Goal: Communication & Community: Participate in discussion

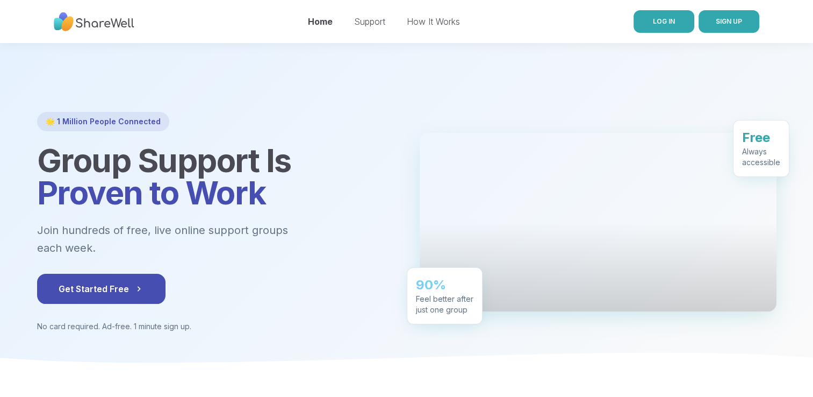
click at [680, 23] on link "LOG IN" at bounding box center [664, 21] width 61 height 23
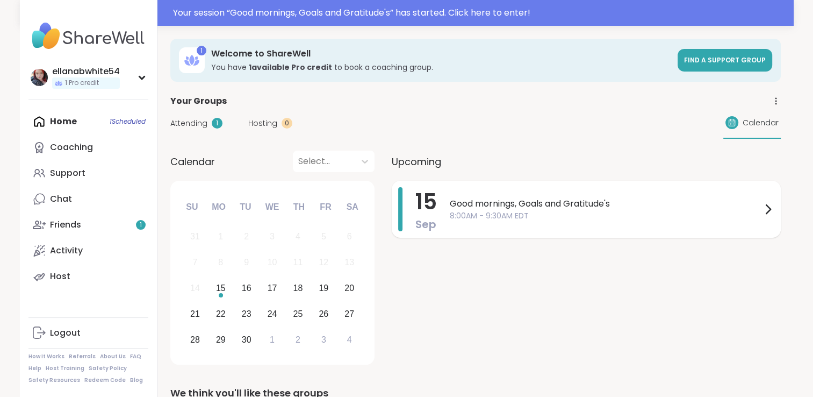
click at [578, 195] on div "Good mornings, Goals and Gratitude's 8:00AM - 9:30AM EDT" at bounding box center [612, 209] width 325 height 44
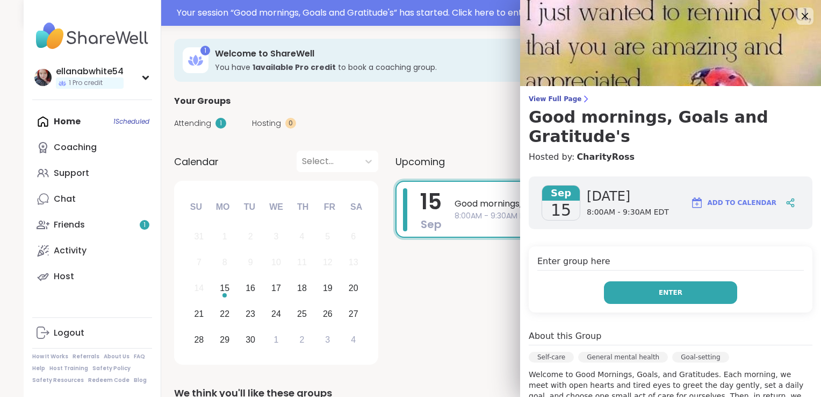
click at [665, 289] on span "Enter" at bounding box center [671, 293] width 24 height 10
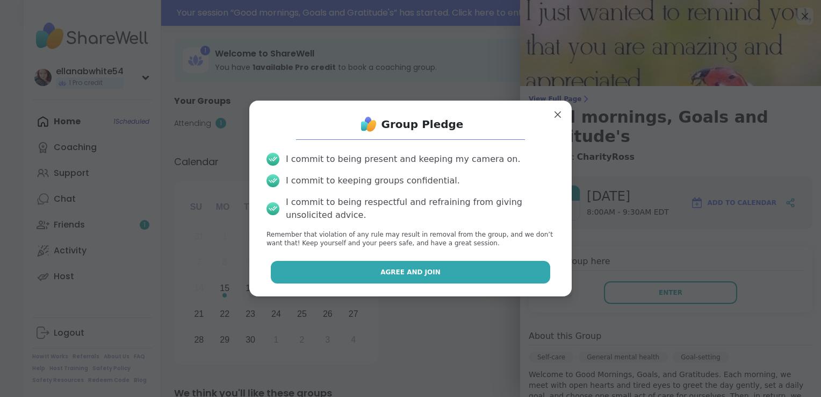
click at [514, 275] on button "Agree and Join" at bounding box center [411, 272] width 280 height 23
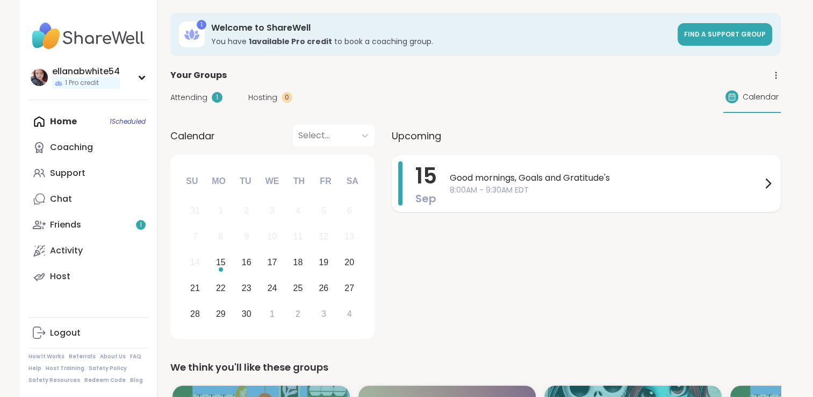
click at [498, 156] on div "[DATE] Good mornings, Goals and Gratitude's 8:00AM - 9:30AM EDT" at bounding box center [586, 183] width 389 height 57
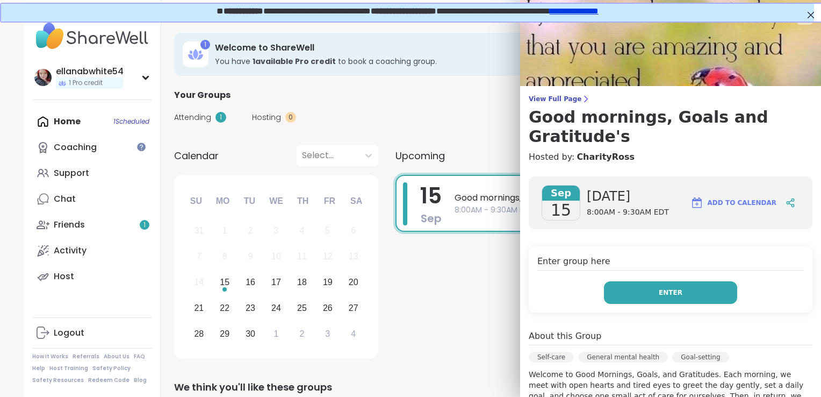
click at [706, 295] on button "Enter" at bounding box center [670, 292] width 133 height 23
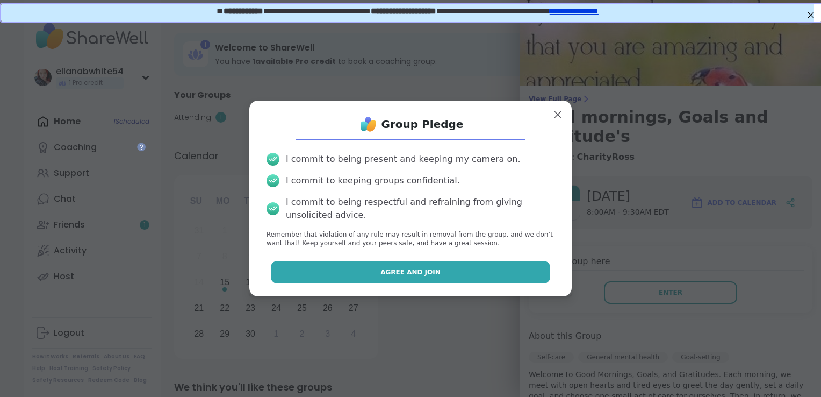
click at [463, 280] on button "Agree and Join" at bounding box center [411, 272] width 280 height 23
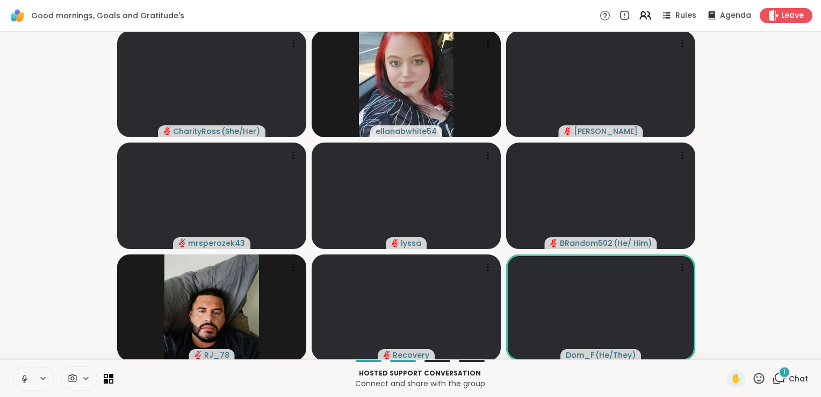
click at [18, 382] on button at bounding box center [23, 378] width 20 height 23
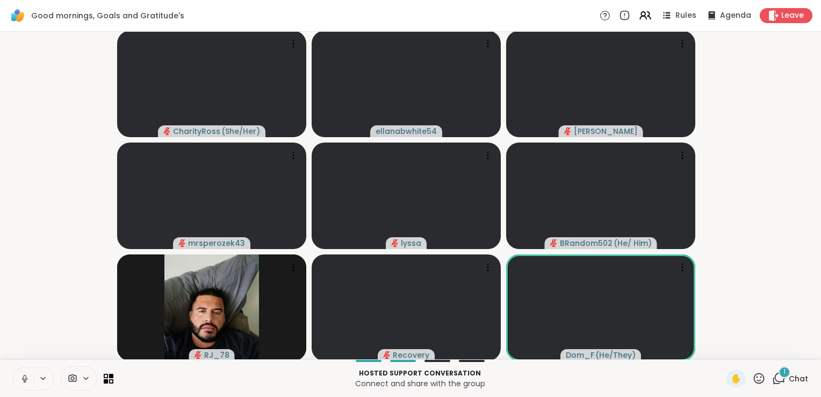
click at [23, 375] on icon at bounding box center [25, 379] width 10 height 10
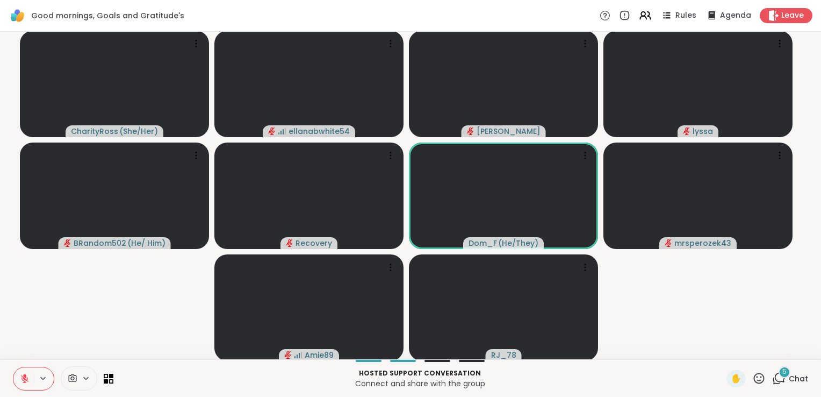
click at [779, 382] on div "5 Chat" at bounding box center [790, 378] width 36 height 17
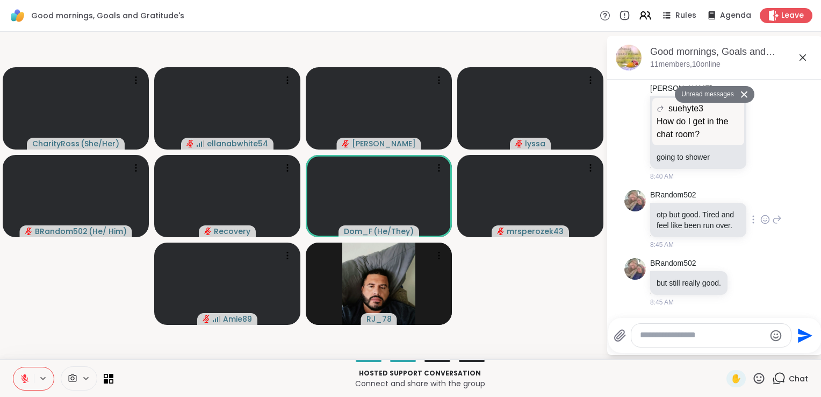
scroll to position [1958, 0]
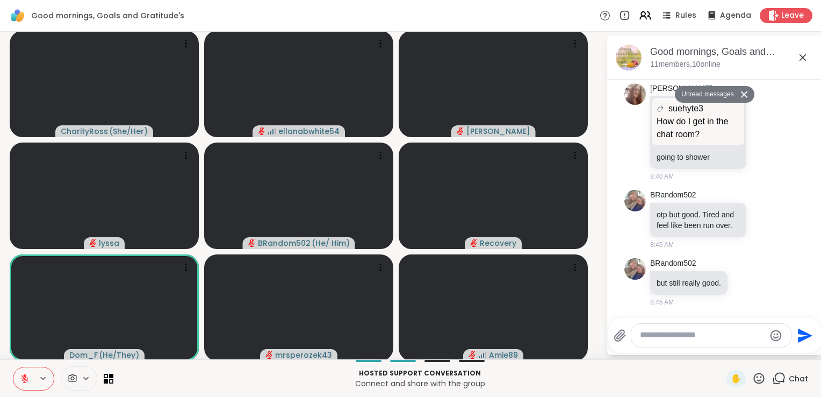
click at [786, 58] on div "Good mornings, Goals and Gratitude's , [DATE]" at bounding box center [731, 51] width 163 height 13
click at [800, 59] on icon at bounding box center [803, 57] width 6 height 6
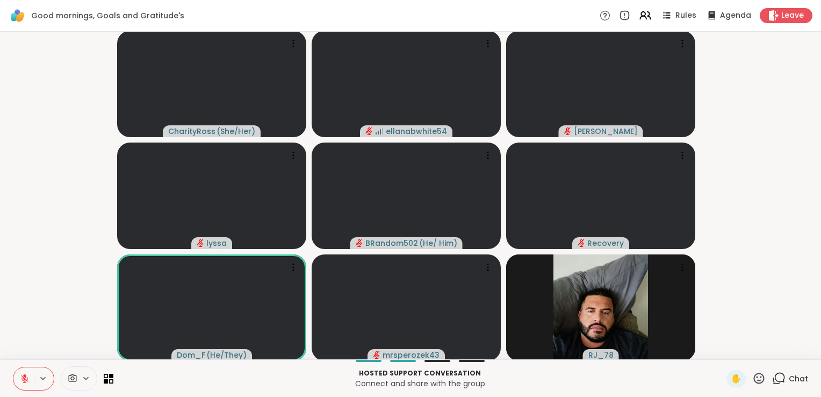
click at [775, 382] on icon at bounding box center [778, 377] width 13 height 13
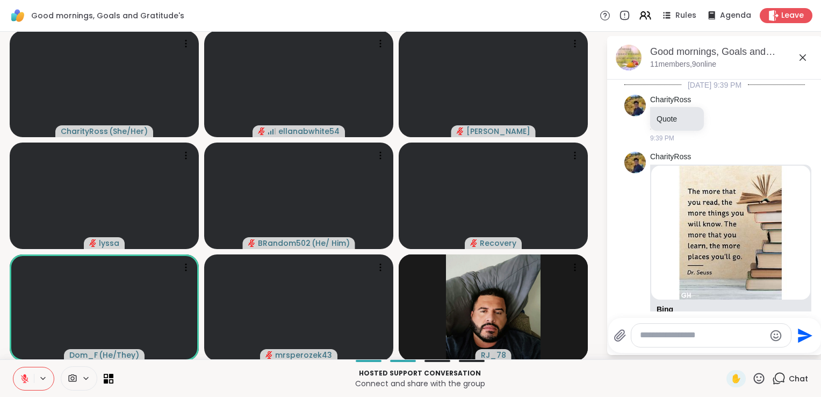
scroll to position [1922, 0]
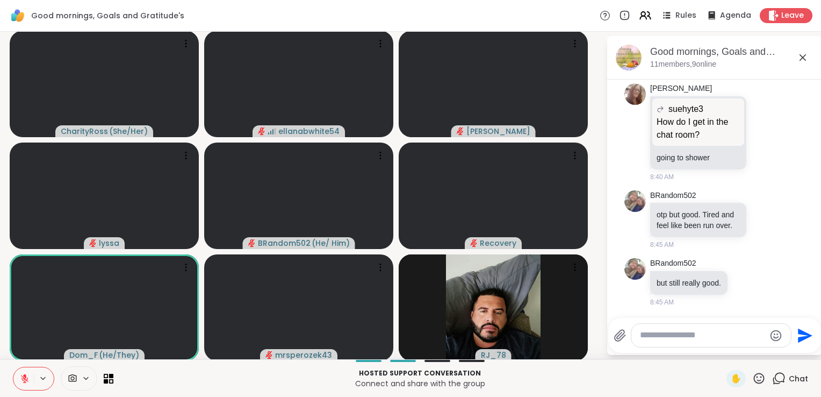
click at [697, 339] on textarea "Type your message" at bounding box center [702, 334] width 125 height 11
type textarea "**********"
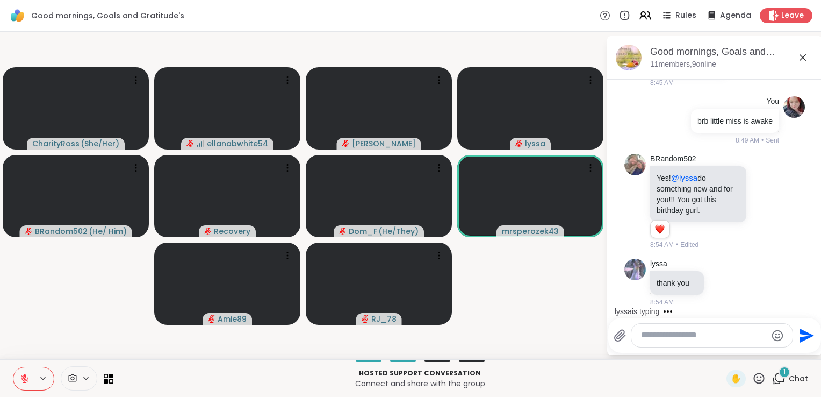
scroll to position [2151, 0]
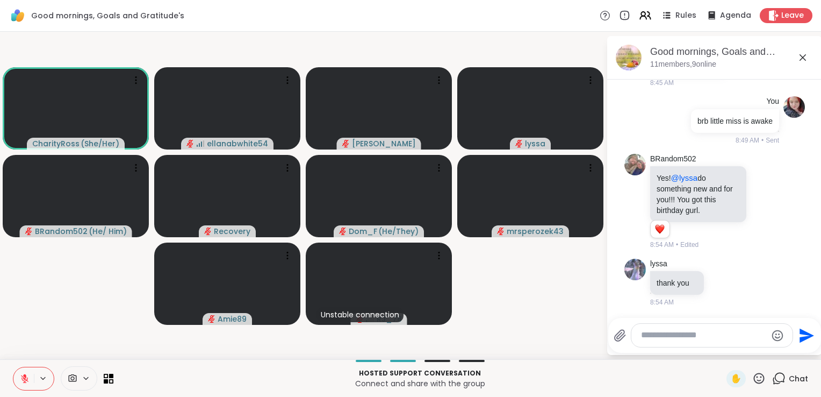
click at [20, 375] on icon at bounding box center [25, 379] width 10 height 10
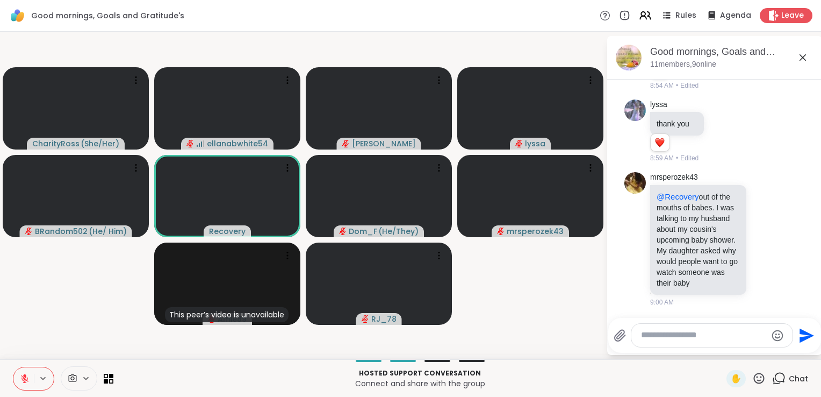
scroll to position [2378, 0]
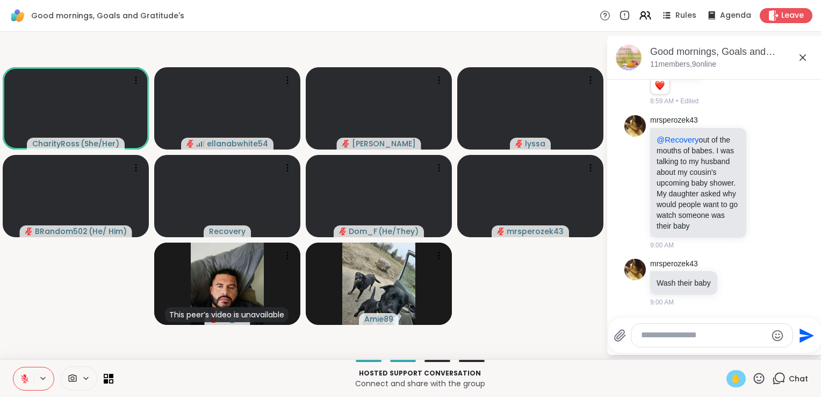
click at [731, 376] on span "✋" at bounding box center [736, 378] width 11 height 13
click at [24, 375] on icon at bounding box center [24, 376] width 3 height 4
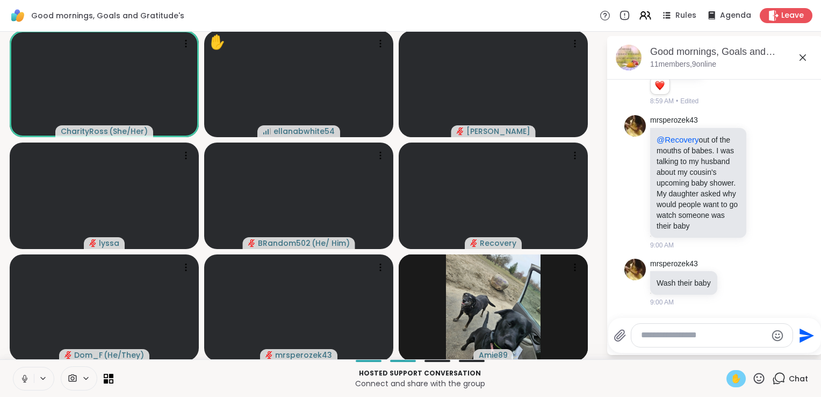
click at [24, 379] on icon at bounding box center [25, 379] width 10 height 10
click at [731, 375] on span "✋" at bounding box center [736, 378] width 11 height 13
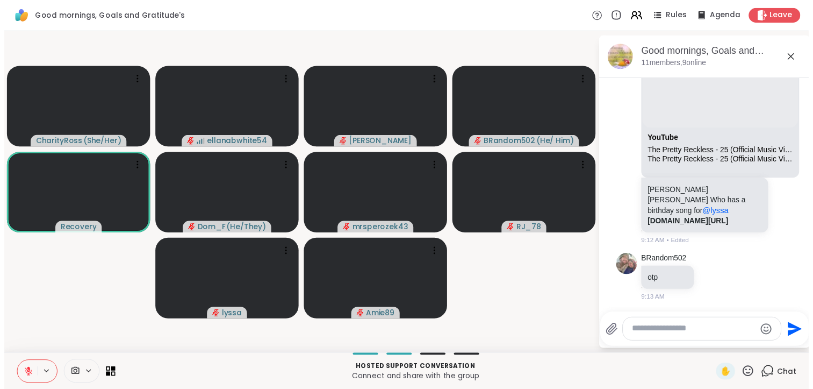
scroll to position [2803, 0]
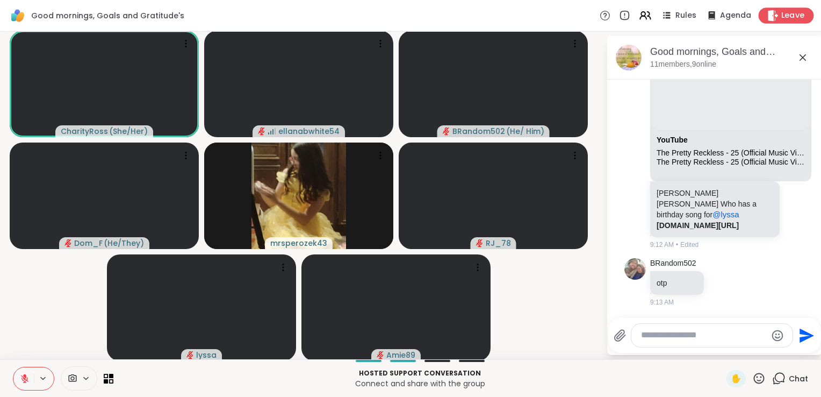
click at [781, 14] on span "Leave" at bounding box center [793, 15] width 24 height 11
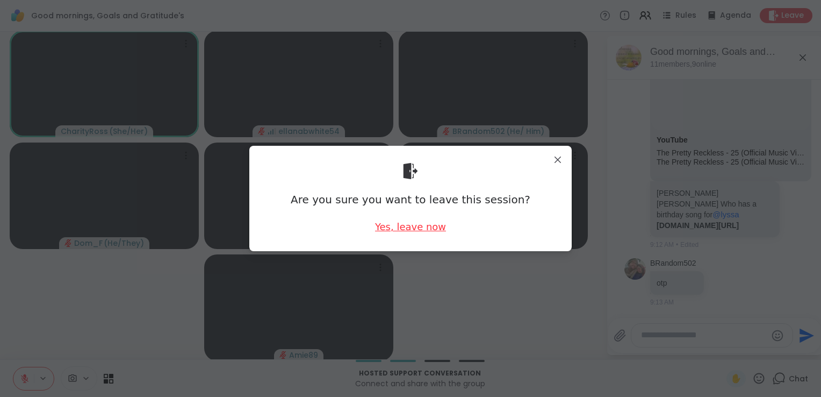
click at [391, 225] on div "Yes, leave now" at bounding box center [410, 226] width 71 height 13
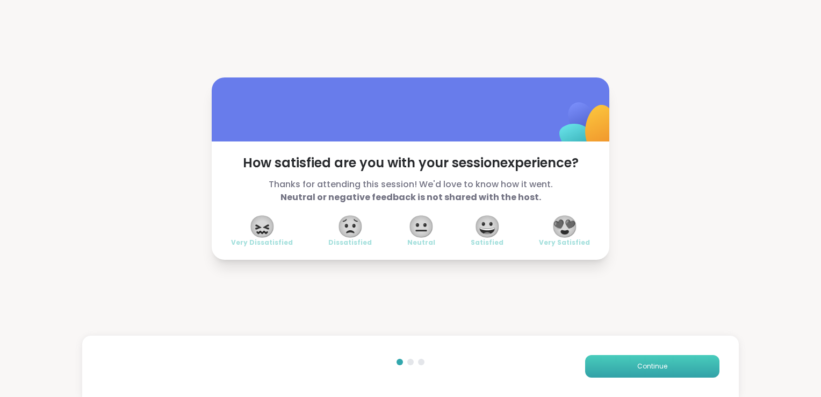
click at [613, 372] on button "Continue" at bounding box center [652, 366] width 134 height 23
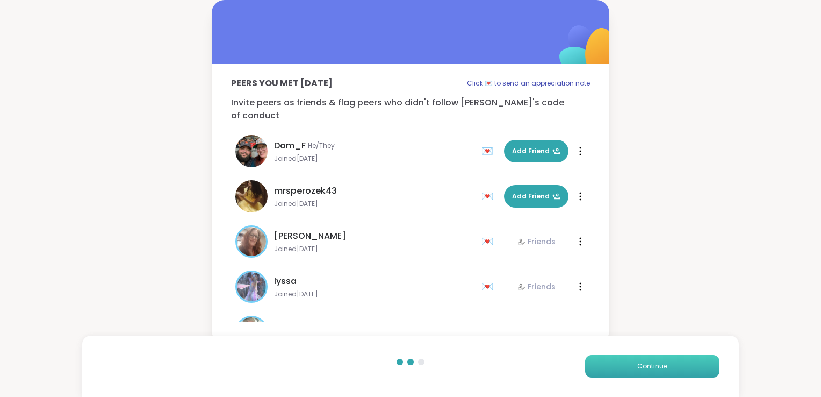
click at [613, 372] on button "Continue" at bounding box center [652, 366] width 134 height 23
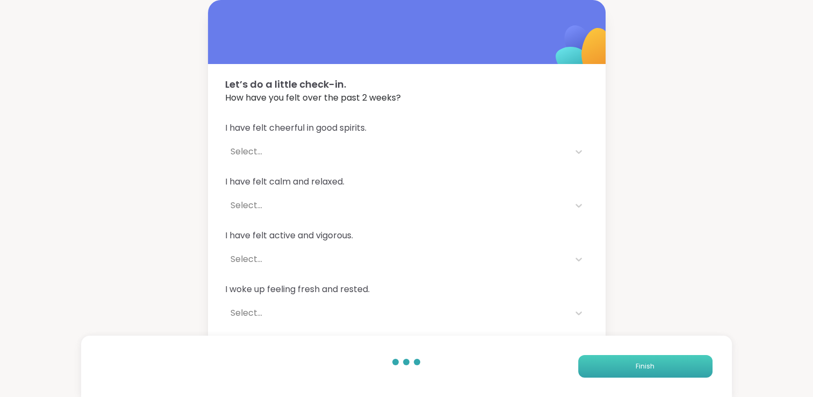
click at [659, 370] on button "Finish" at bounding box center [645, 366] width 134 height 23
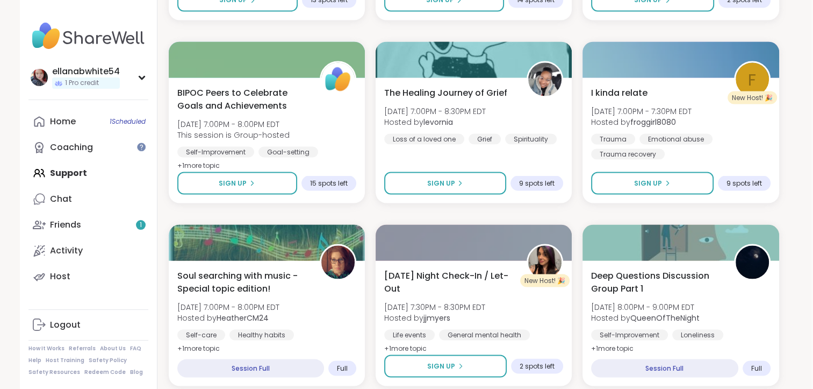
scroll to position [2054, 2]
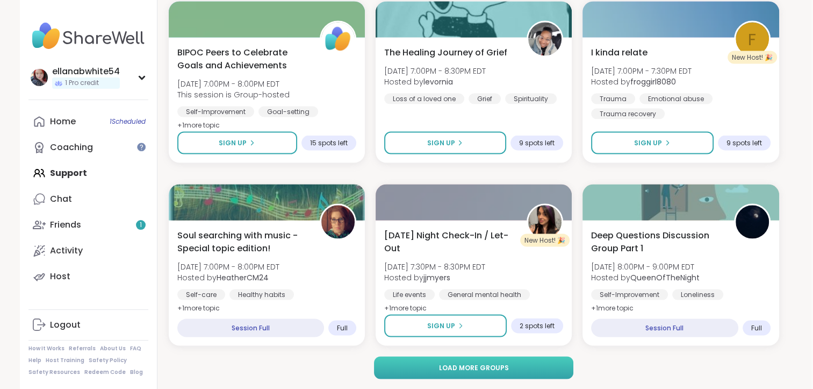
click at [411, 369] on button "Load more groups" at bounding box center [473, 367] width 199 height 23
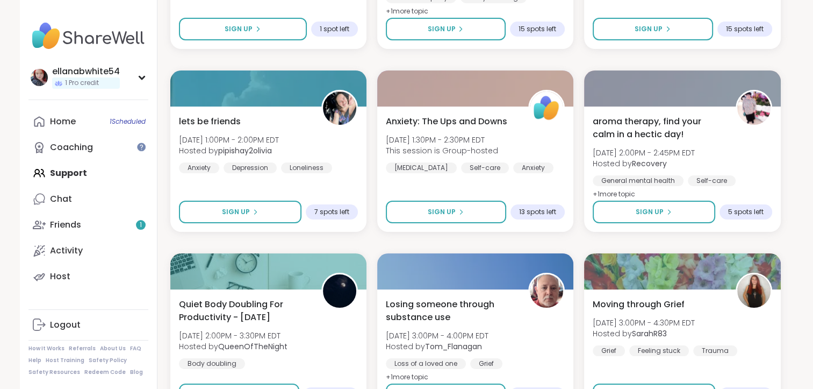
scroll to position [4246, 0]
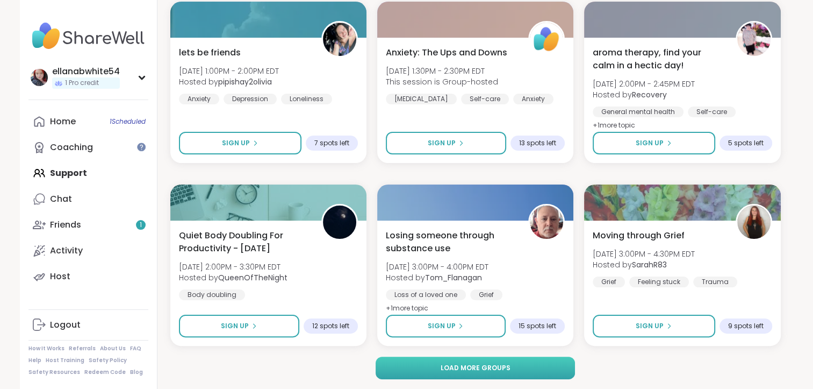
click at [440, 364] on button "Load more groups" at bounding box center [475, 367] width 199 height 23
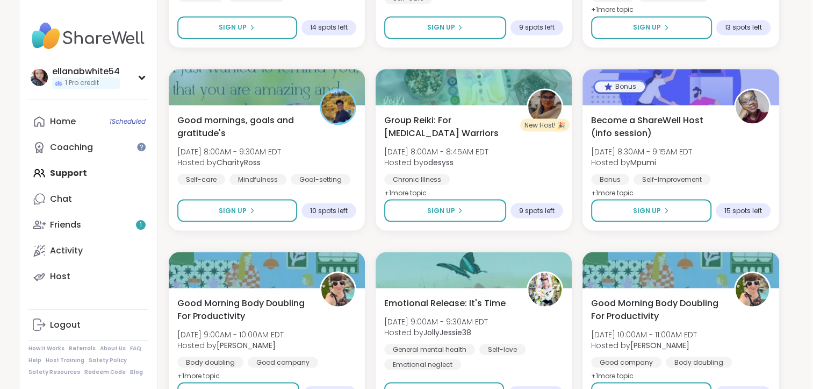
scroll to position [6007, 2]
click at [95, 228] on link "Friends 1" at bounding box center [88, 225] width 120 height 26
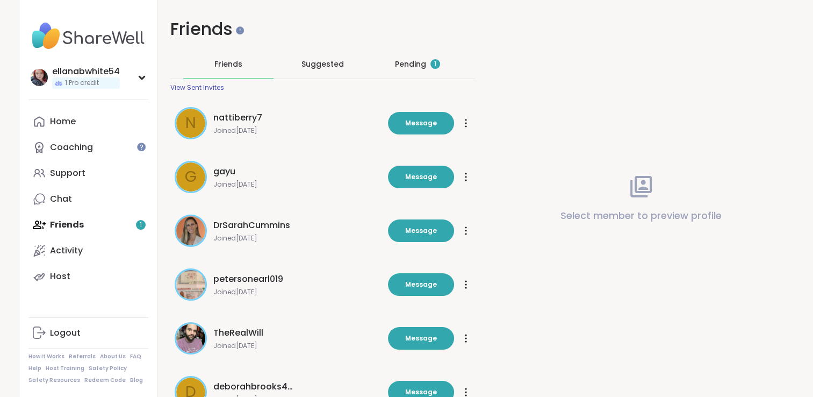
click at [391, 62] on div "Pending 1" at bounding box center [417, 64] width 90 height 28
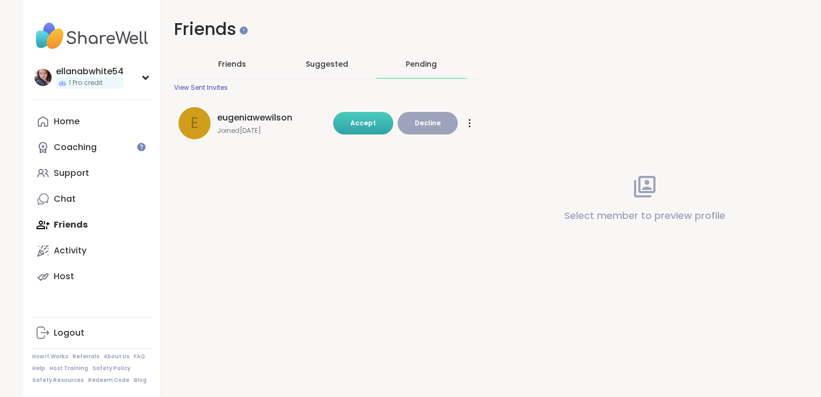
click at [351, 130] on button "Accept" at bounding box center [363, 123] width 60 height 23
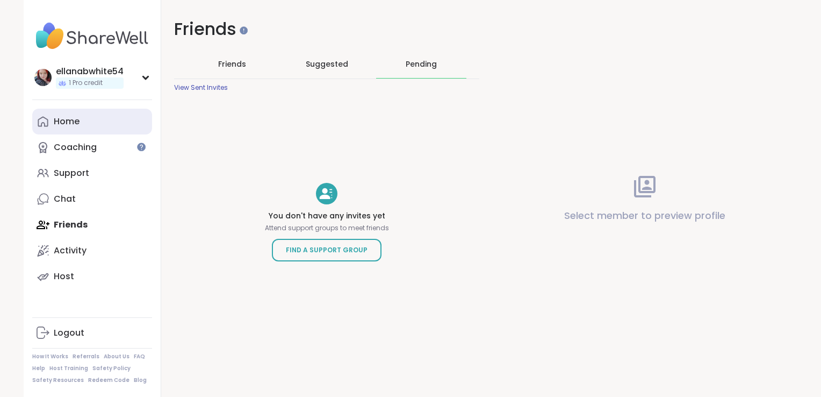
click at [92, 113] on link "Home" at bounding box center [92, 122] width 120 height 26
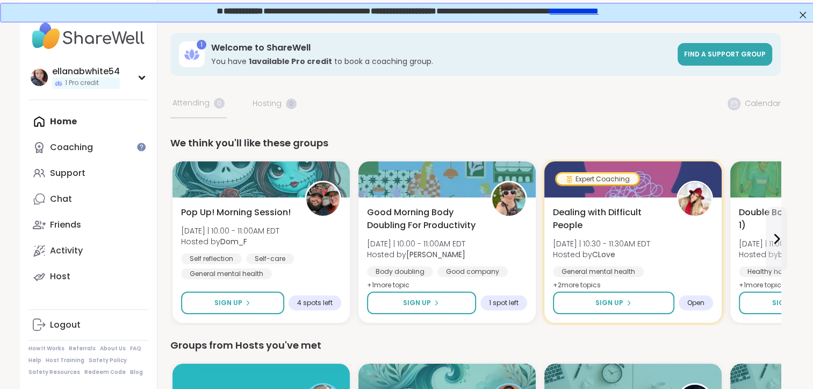
click at [92, 113] on div "Home Coaching Support Chat Friends Activity Host" at bounding box center [88, 199] width 120 height 181
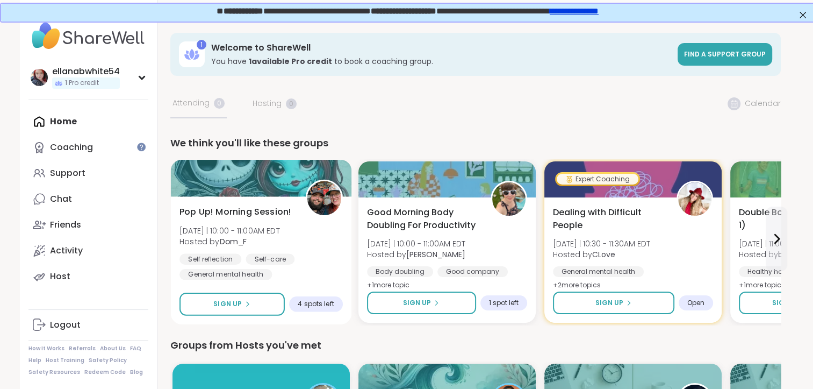
click at [299, 222] on div "Pop Up! Morning Session! [DATE] | 10:00 - 11:00AM EDT Hosted by Dom_F Self refl…" at bounding box center [261, 242] width 163 height 75
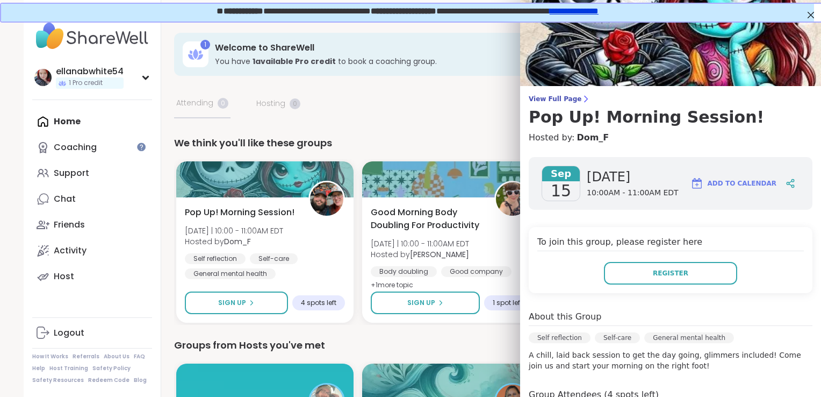
scroll to position [196, 0]
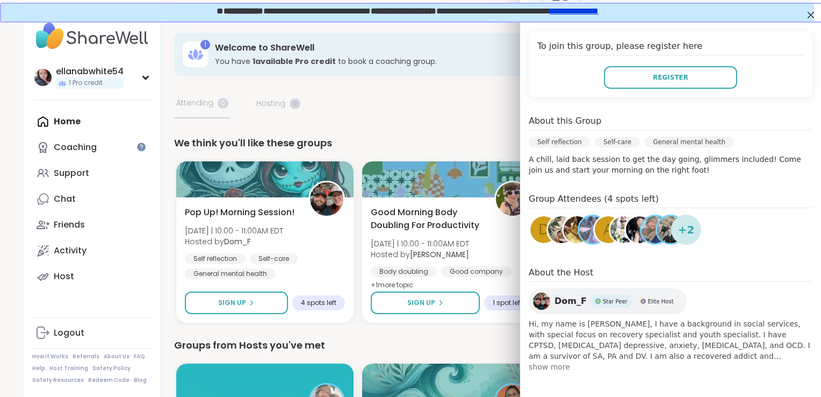
click at [545, 367] on span "show more" at bounding box center [671, 366] width 284 height 11
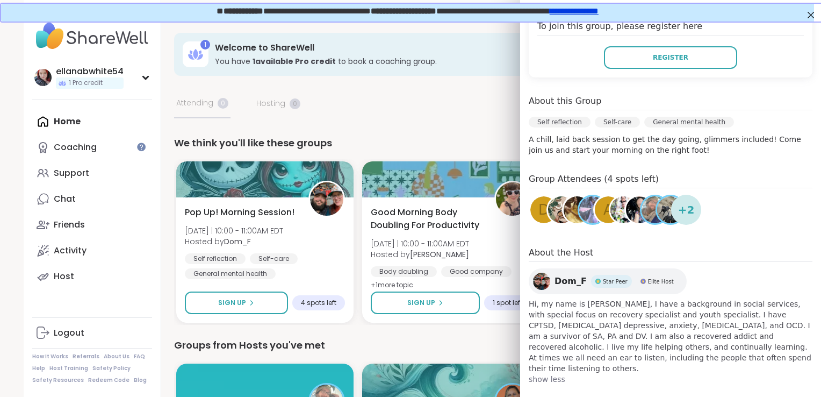
scroll to position [217, 0]
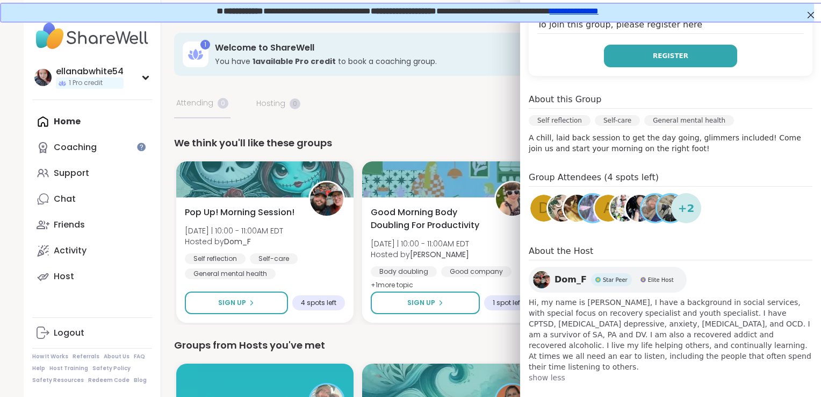
click at [697, 62] on button "Register" at bounding box center [670, 56] width 133 height 23
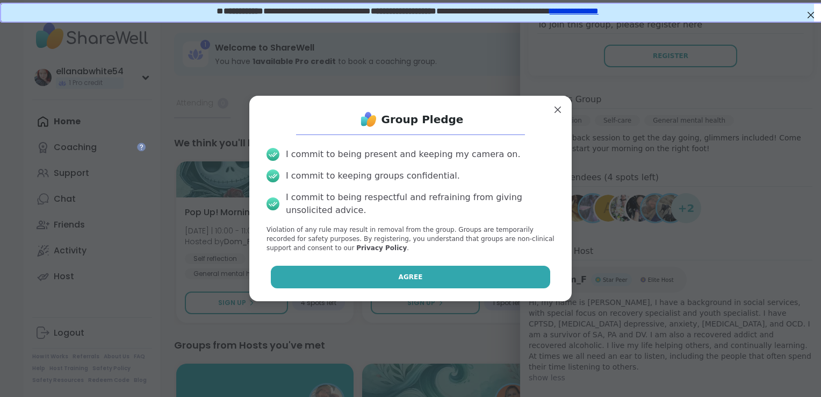
click at [459, 281] on button "Agree" at bounding box center [411, 276] width 280 height 23
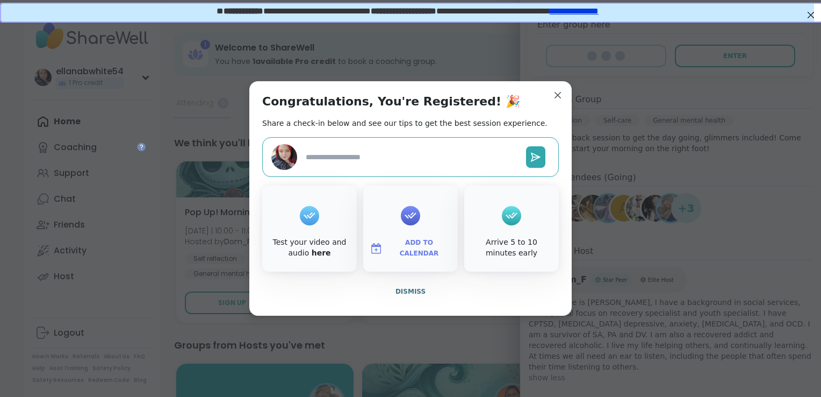
type textarea "*"
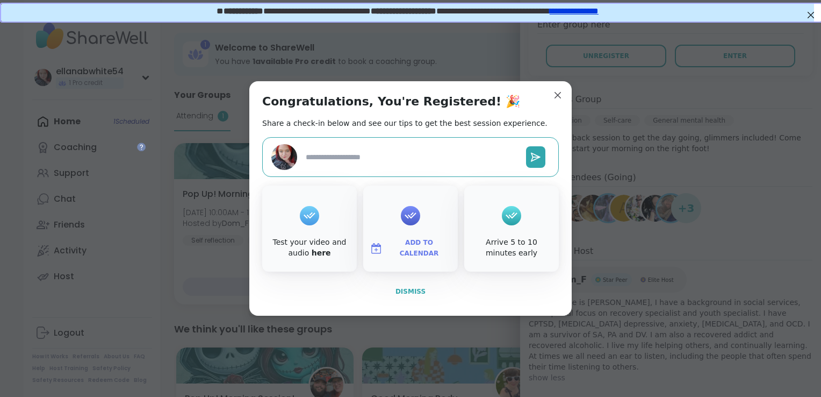
click at [400, 295] on span "Dismiss" at bounding box center [411, 292] width 30 height 8
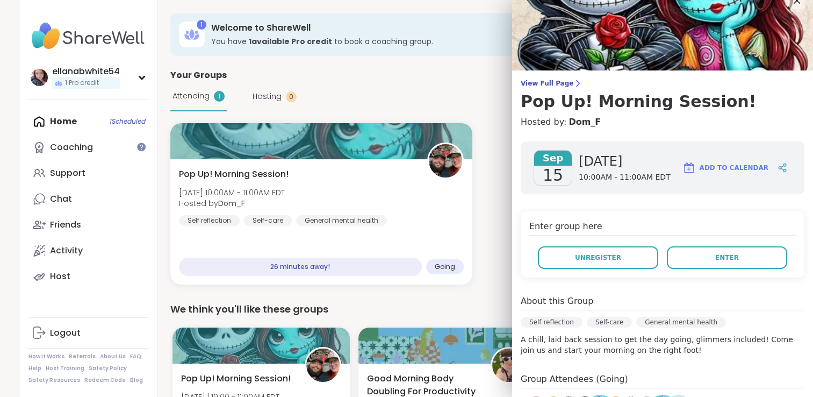
scroll to position [0, 0]
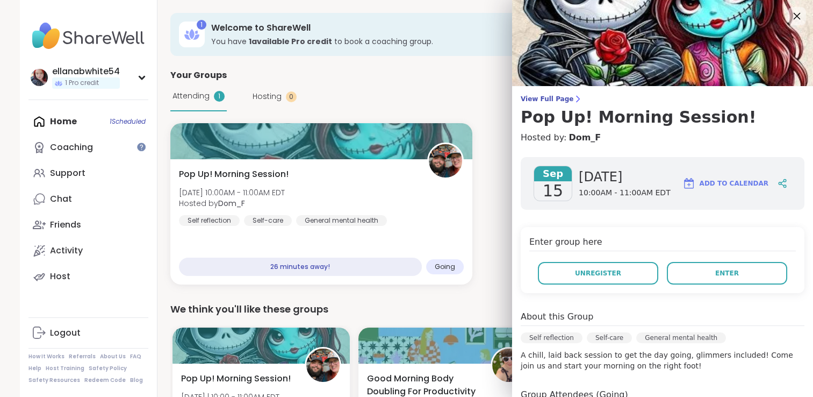
click at [790, 13] on icon at bounding box center [796, 15] width 13 height 13
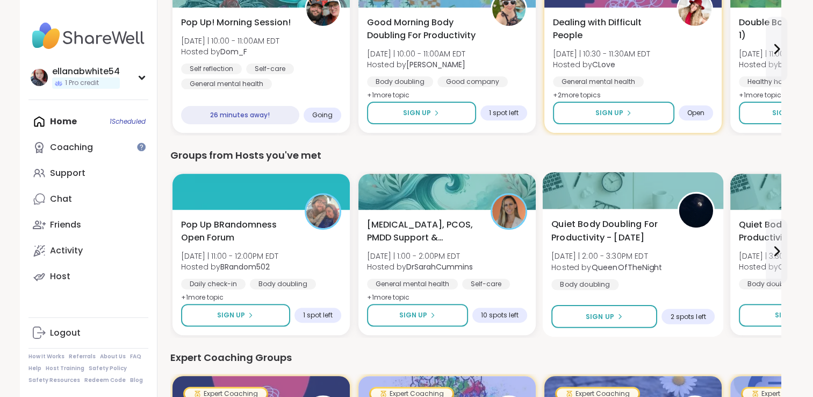
scroll to position [356, 0]
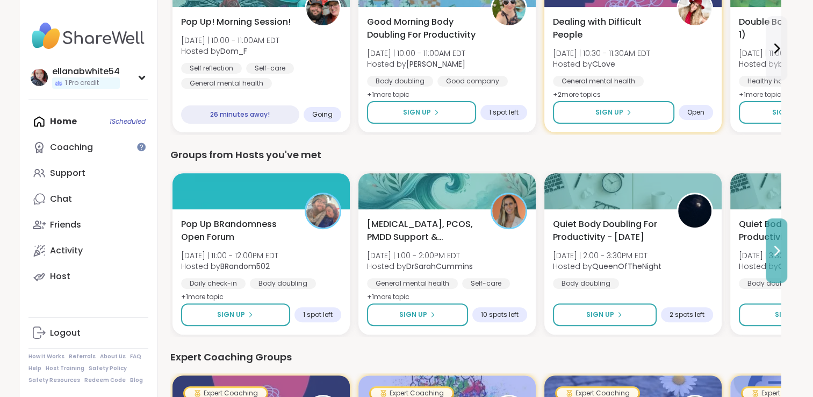
click at [780, 244] on icon at bounding box center [776, 250] width 13 height 13
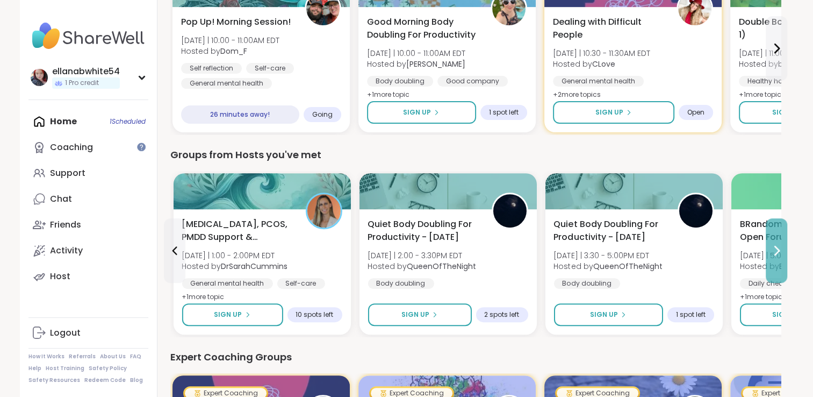
click at [780, 244] on icon at bounding box center [776, 250] width 13 height 13
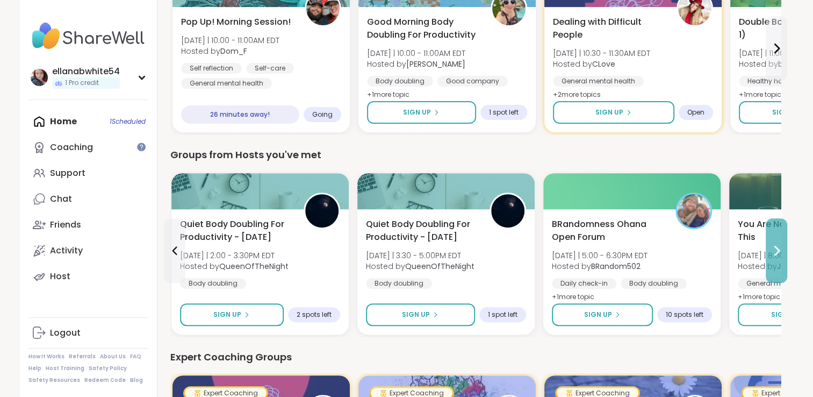
click at [780, 244] on icon at bounding box center [776, 250] width 13 height 13
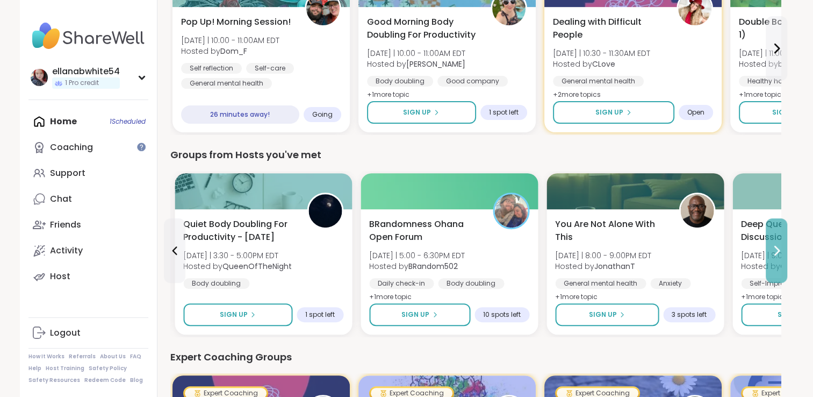
click at [780, 244] on icon at bounding box center [776, 250] width 13 height 13
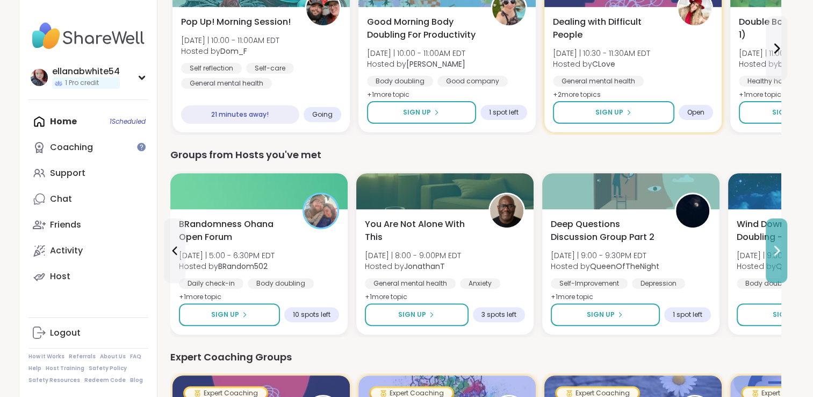
click at [780, 243] on button at bounding box center [776, 250] width 21 height 64
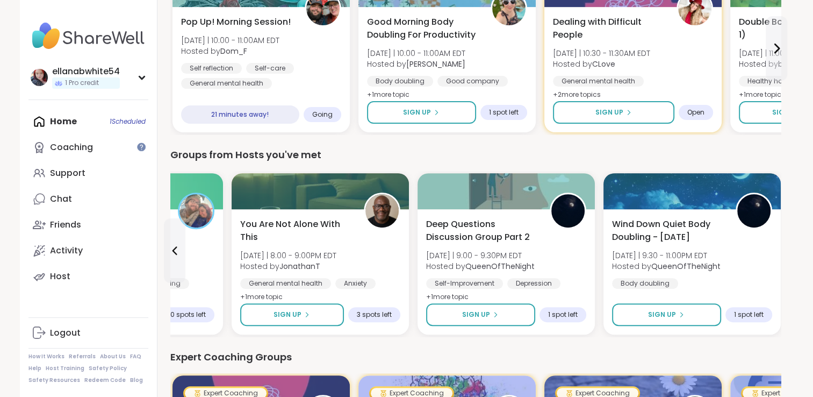
drag, startPoint x: 780, startPoint y: 243, endPoint x: 716, endPoint y: 162, distance: 102.9
click at [716, 162] on div "Groups from Hosts you've met Pop Up BRandomness Open Forum [DATE] | 11:00 - 12:…" at bounding box center [475, 241] width 611 height 189
click at [105, 202] on link "Chat 2" at bounding box center [88, 199] width 120 height 26
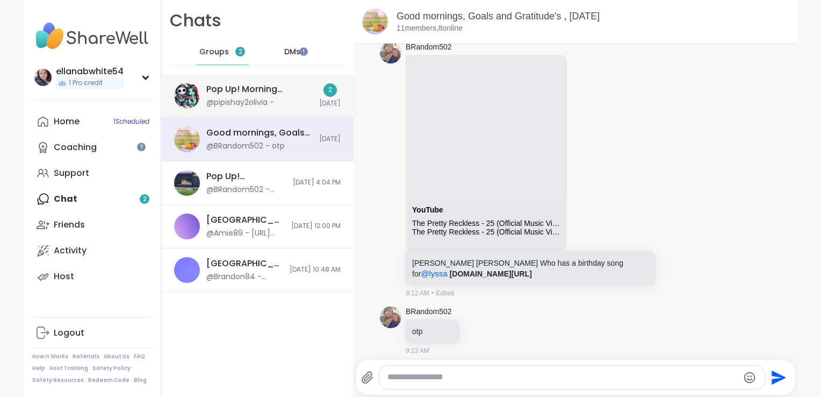
click at [286, 98] on div "Pop Up! Morning Session!, [DATE] @pipishay2olivia -" at bounding box center [259, 95] width 106 height 25
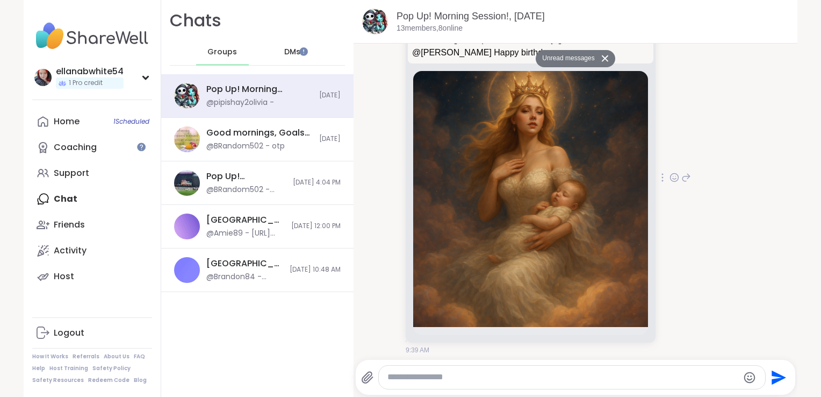
scroll to position [156, 0]
